Goal: Task Accomplishment & Management: Use online tool/utility

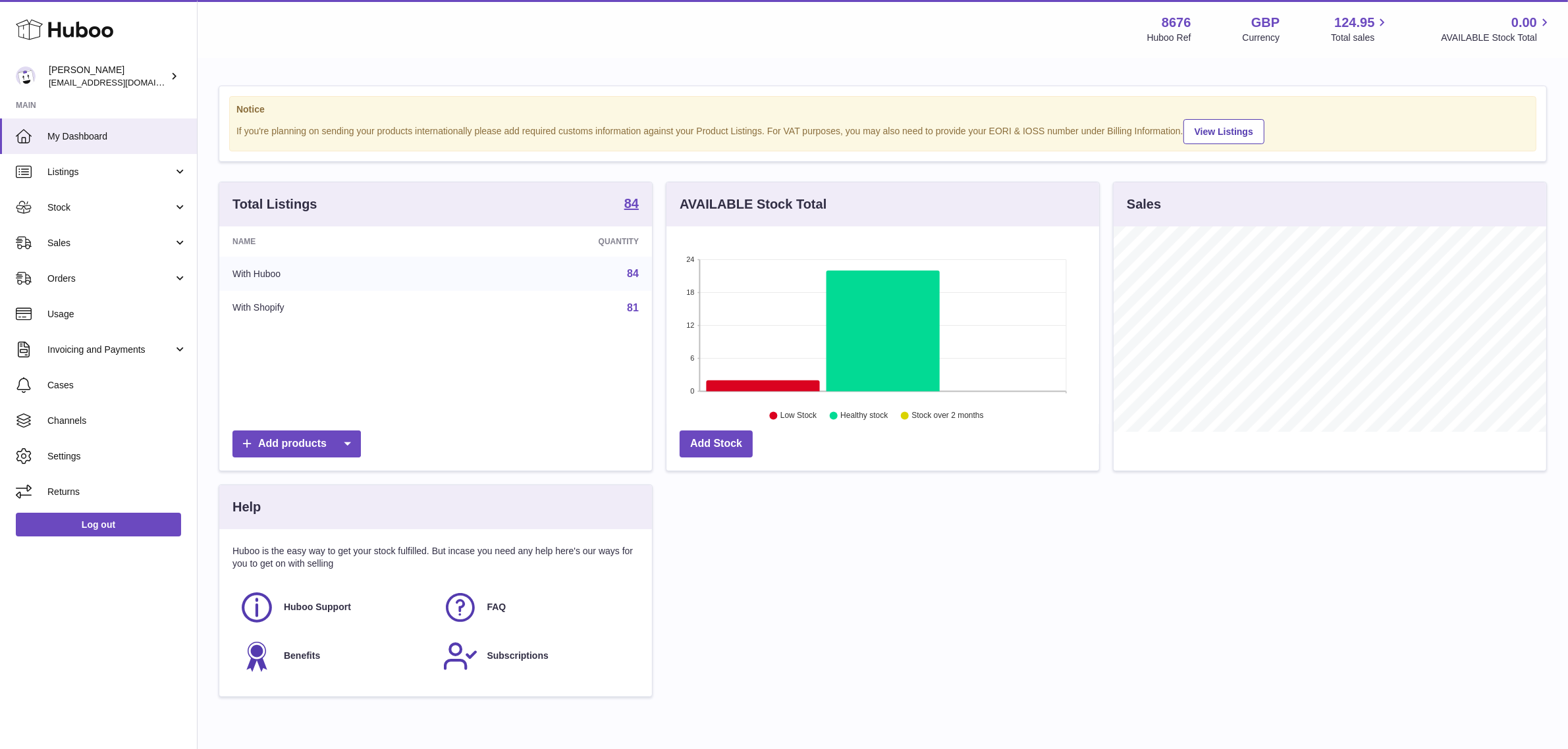
scroll to position [205, 433]
click at [94, 238] on span "Sales" at bounding box center [111, 242] width 126 height 13
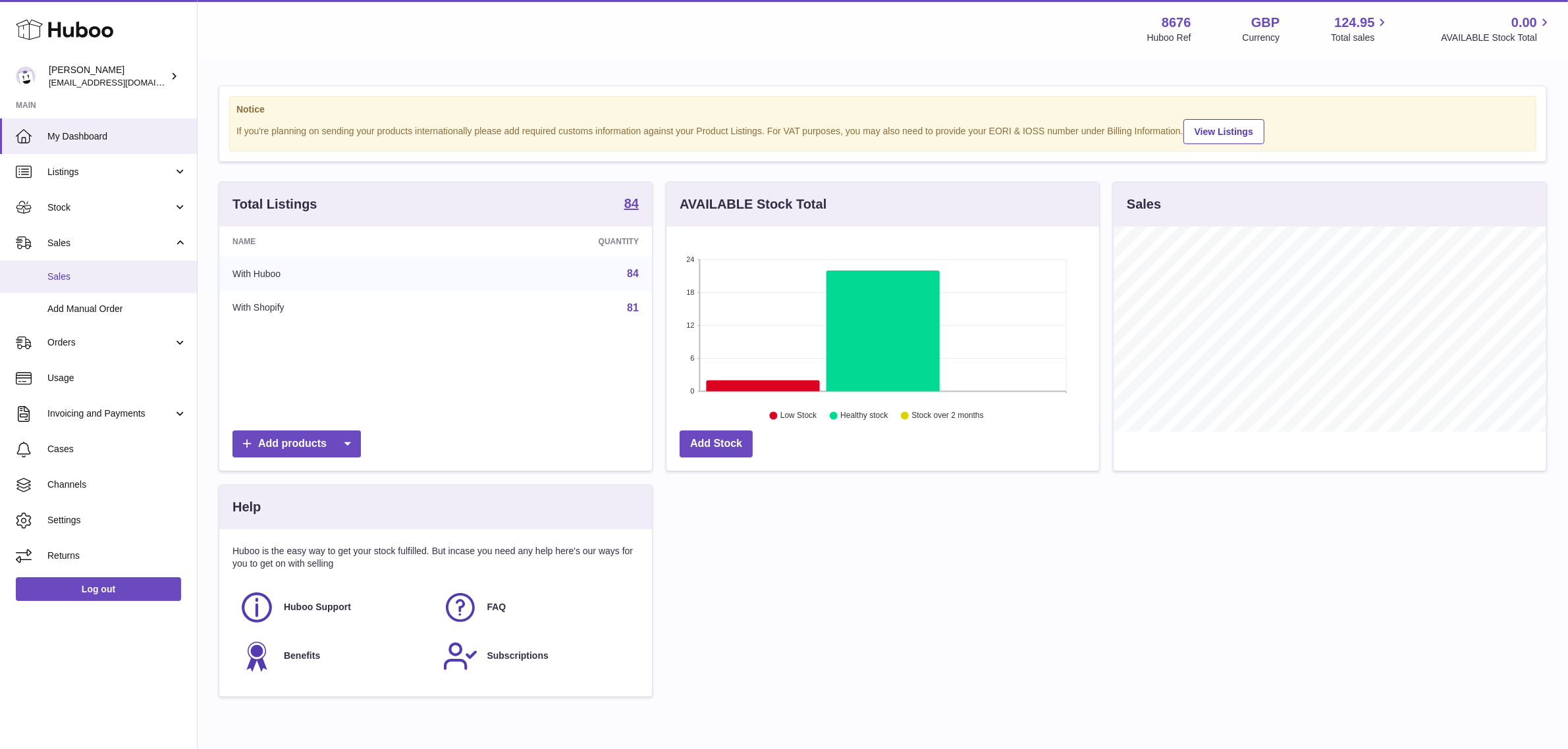
click at [78, 275] on span "Sales" at bounding box center [117, 277] width 140 height 13
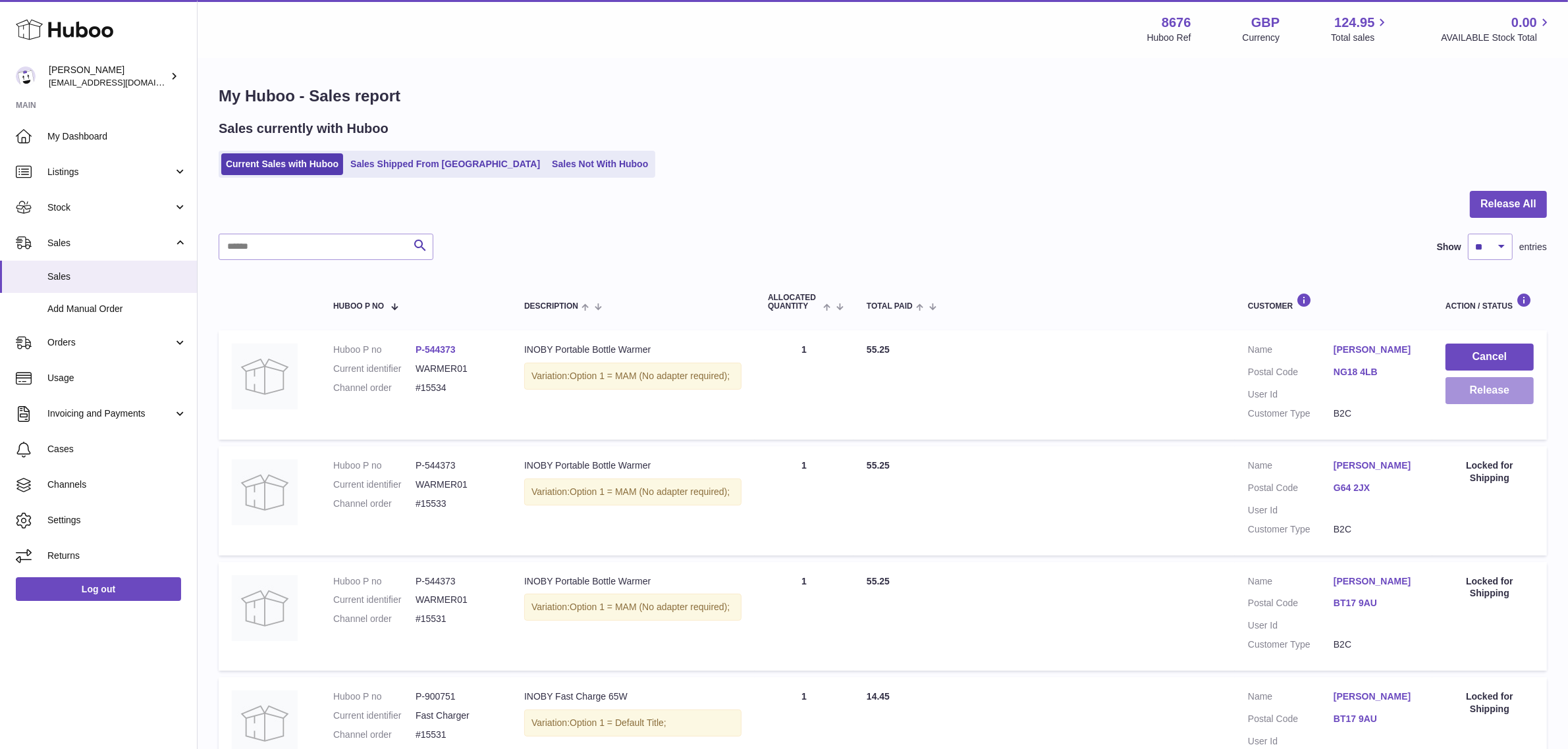
click at [1460, 402] on button "Release" at bounding box center [1489, 391] width 88 height 27
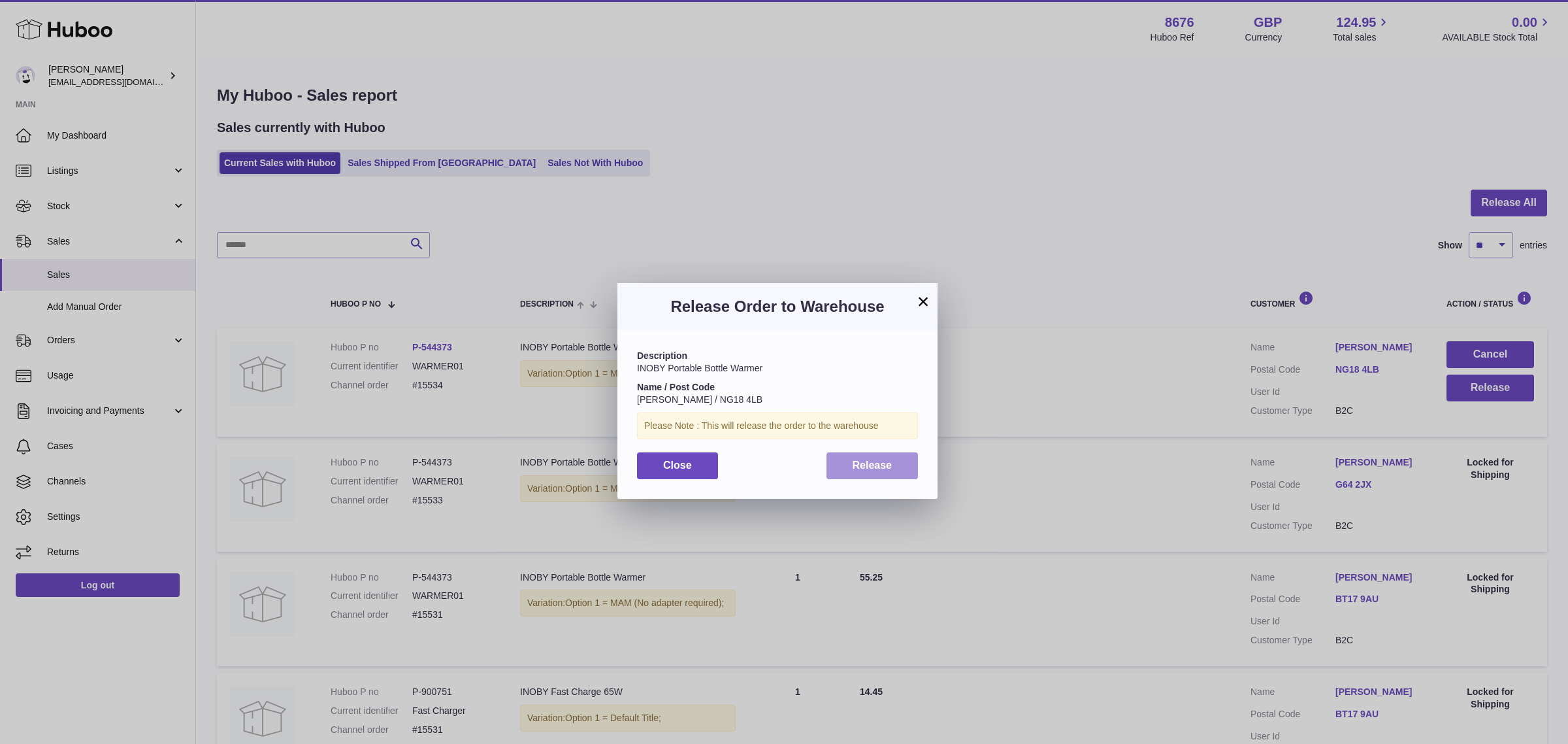
click at [903, 452] on button "Release" at bounding box center [872, 466] width 92 height 27
